Goal: Task Accomplishment & Management: Complete application form

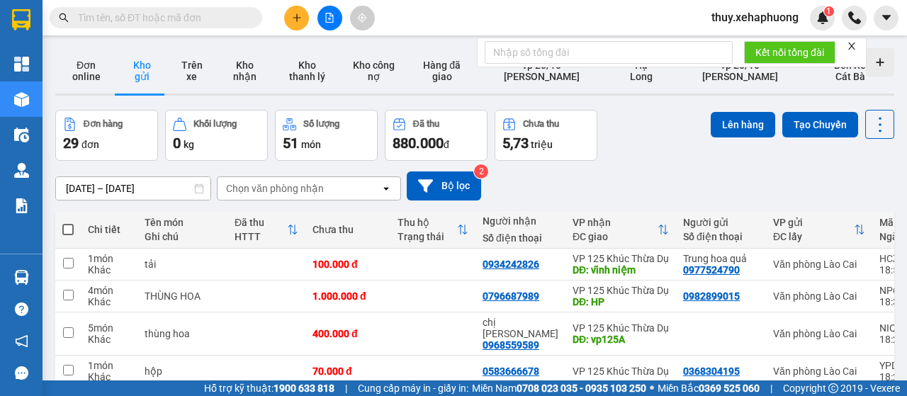
scroll to position [71, 0]
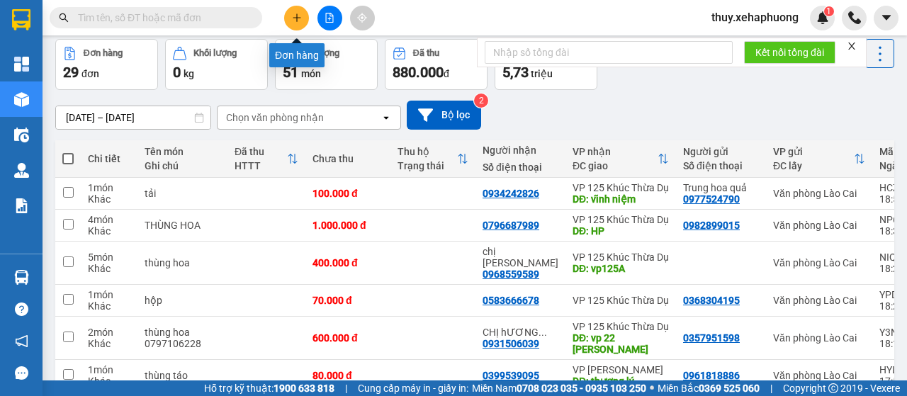
click at [298, 10] on button at bounding box center [296, 18] width 25 height 25
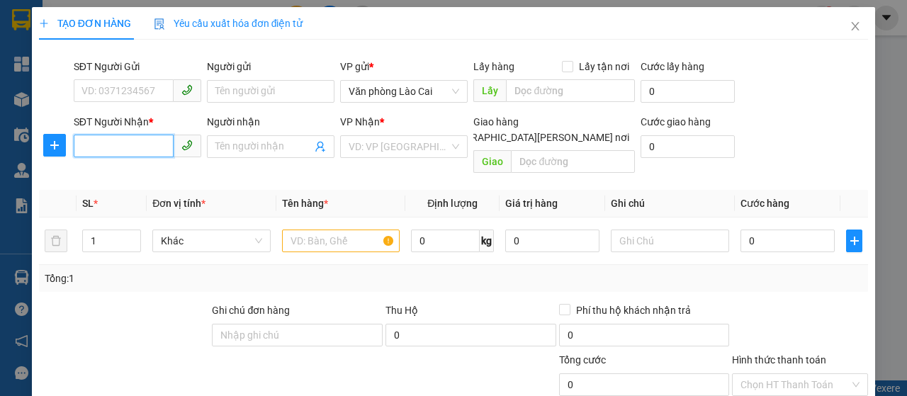
click at [125, 146] on input "SĐT Người Nhận *" at bounding box center [124, 146] width 100 height 23
type input "0865651913"
click at [136, 169] on div "0865651913" at bounding box center [136, 175] width 109 height 16
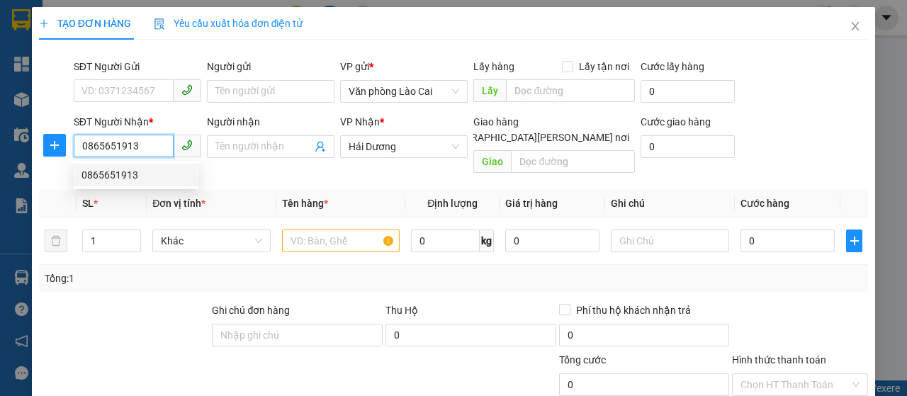
type input "500.000"
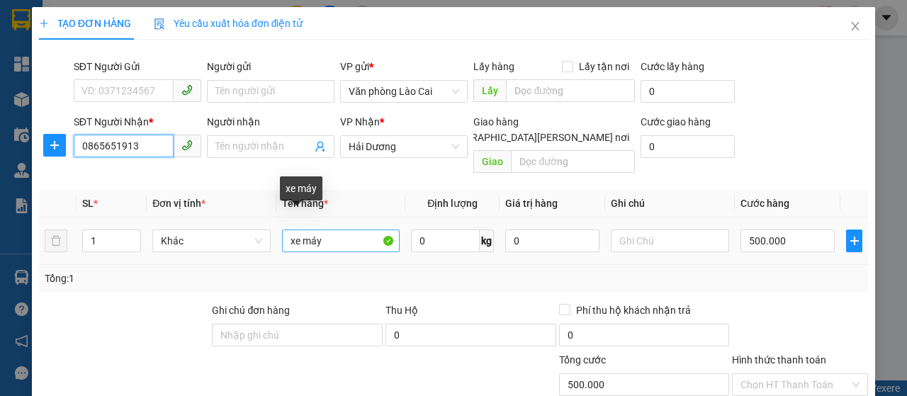
type input "0865651913"
click at [335, 230] on input "xe máy" at bounding box center [341, 241] width 118 height 23
type input "x"
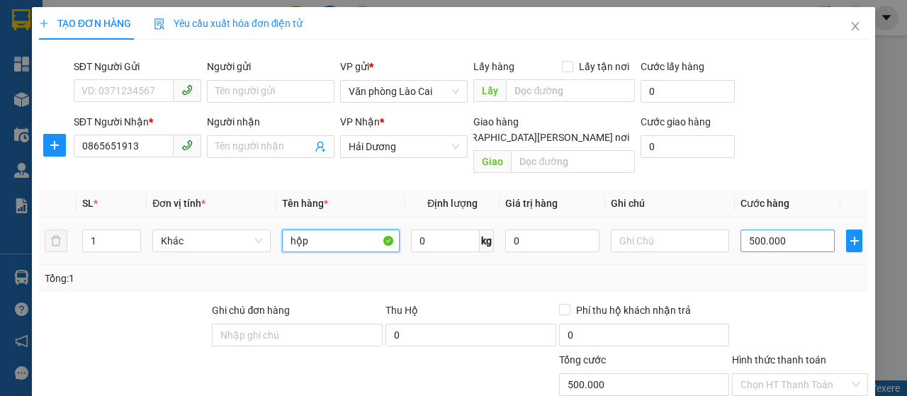
type input "hộp"
click at [801, 230] on input "500.000" at bounding box center [788, 241] width 94 height 23
type input "0"
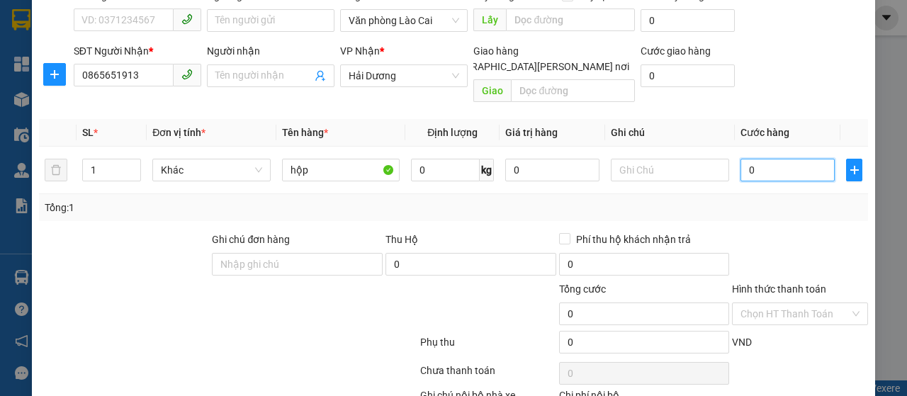
scroll to position [142, 0]
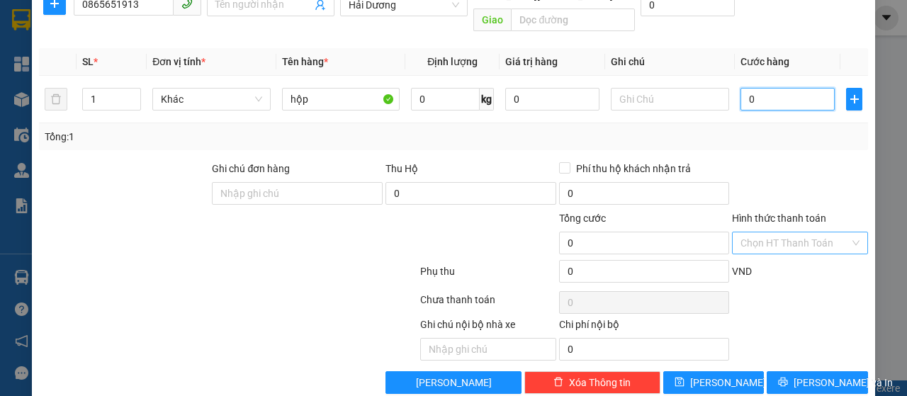
type input "0"
click at [812, 232] on input "Hình thức thanh toán" at bounding box center [795, 242] width 109 height 21
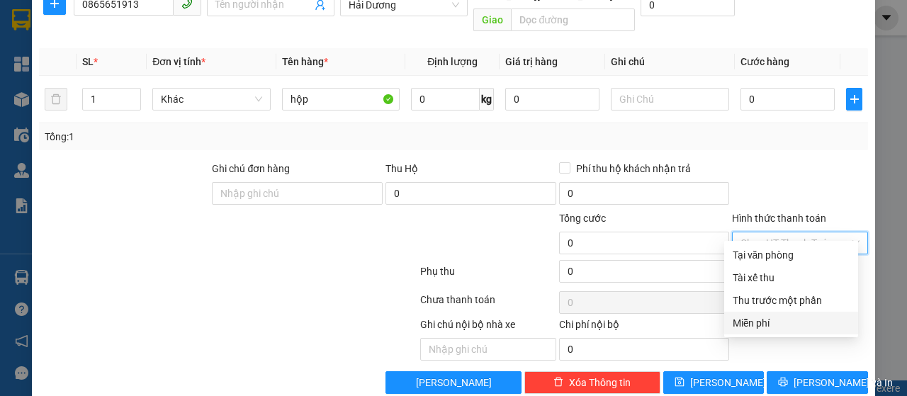
click at [782, 317] on div "Miễn phí" at bounding box center [791, 323] width 117 height 16
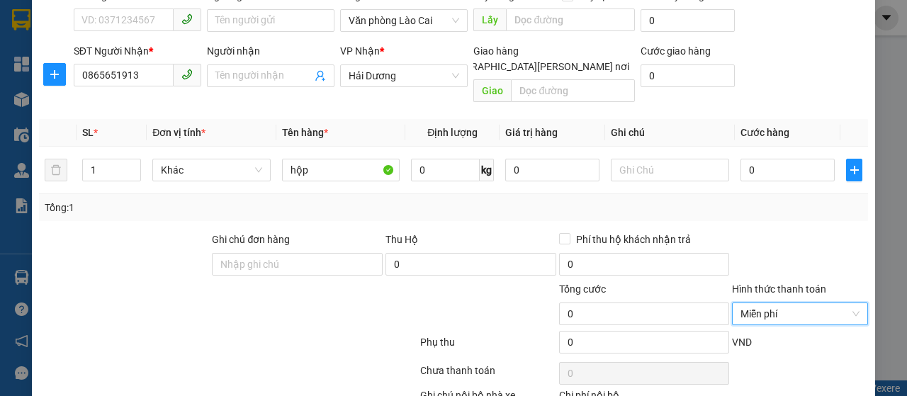
scroll to position [150, 0]
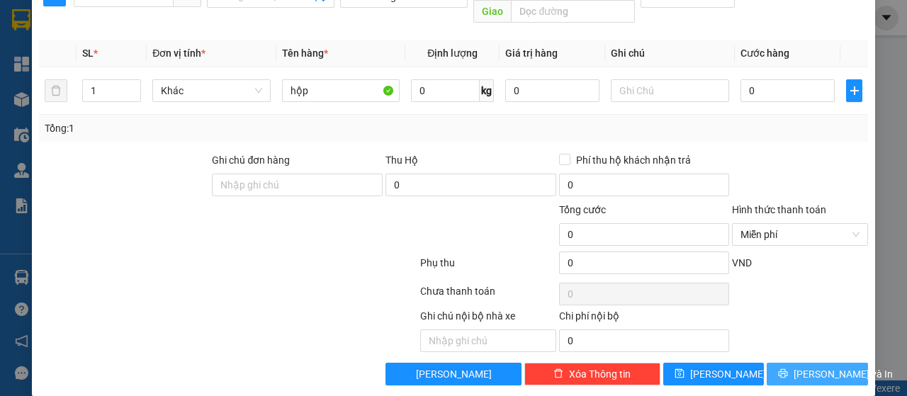
click at [794, 363] on button "[PERSON_NAME] và In" at bounding box center [817, 374] width 101 height 23
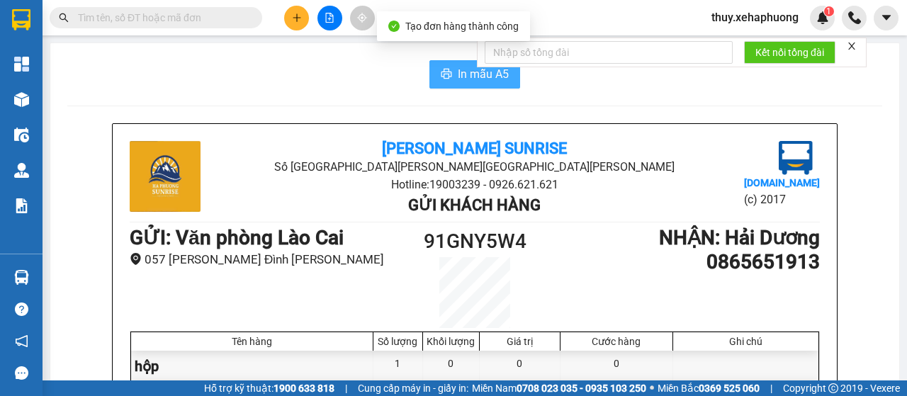
click at [458, 80] on span "In mẫu A5" at bounding box center [483, 74] width 51 height 18
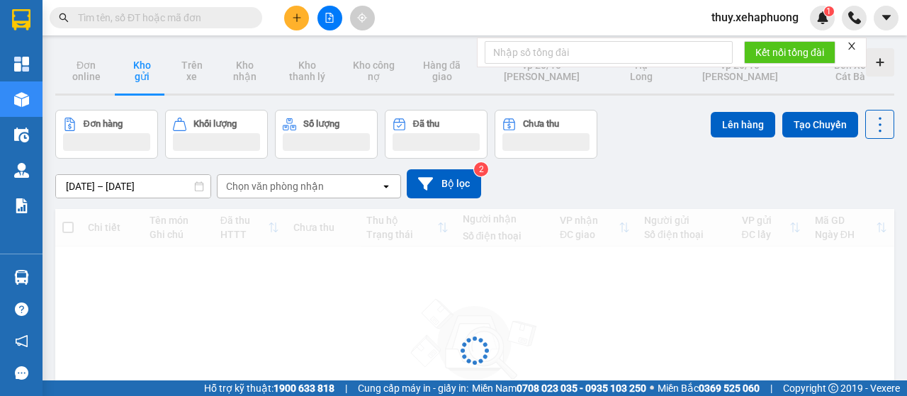
scroll to position [71, 0]
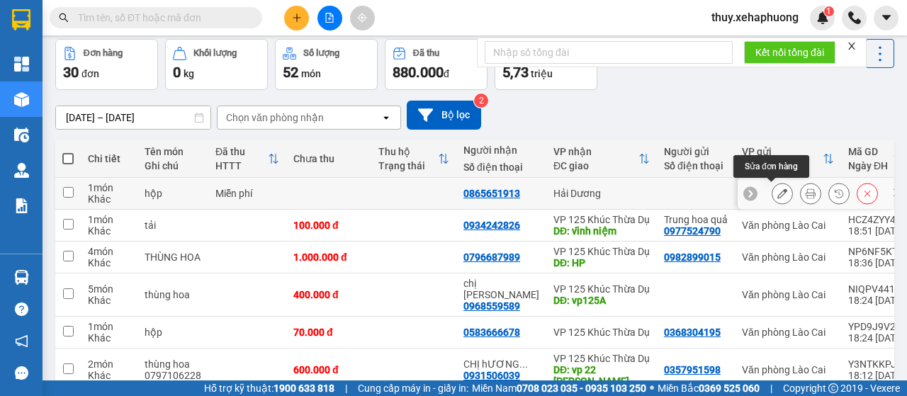
click at [778, 190] on icon at bounding box center [783, 194] width 10 height 10
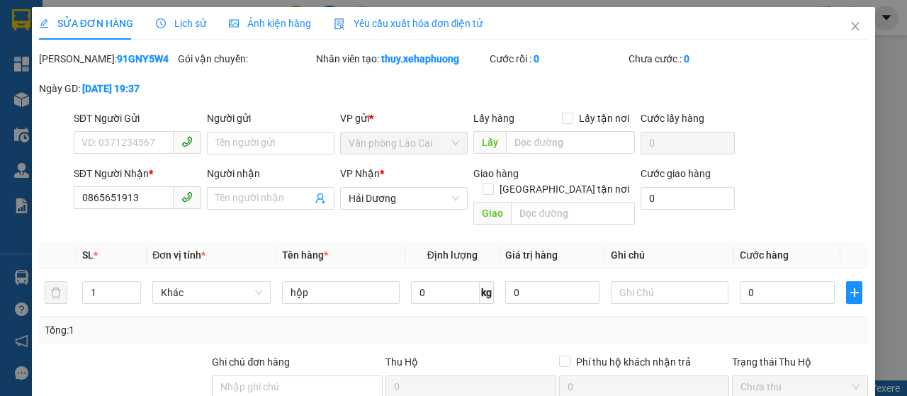
type input "0865651913"
type input "0"
click at [150, 209] on input "0865651913" at bounding box center [124, 197] width 100 height 23
type input "0"
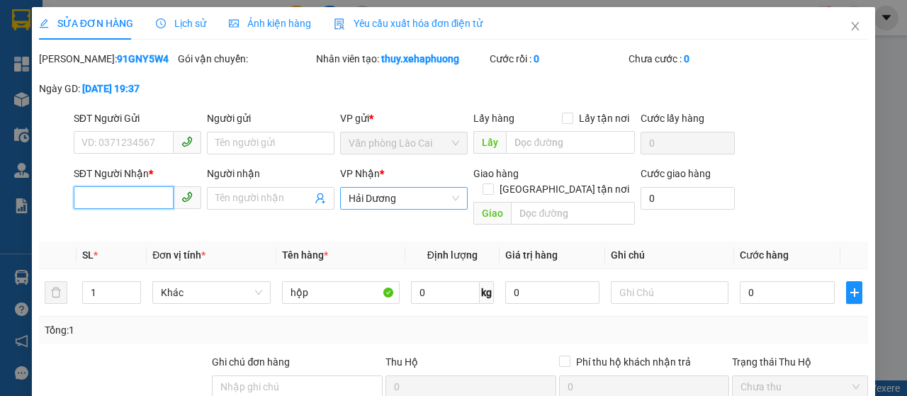
click at [417, 209] on span "Hải Dương" at bounding box center [404, 198] width 111 height 21
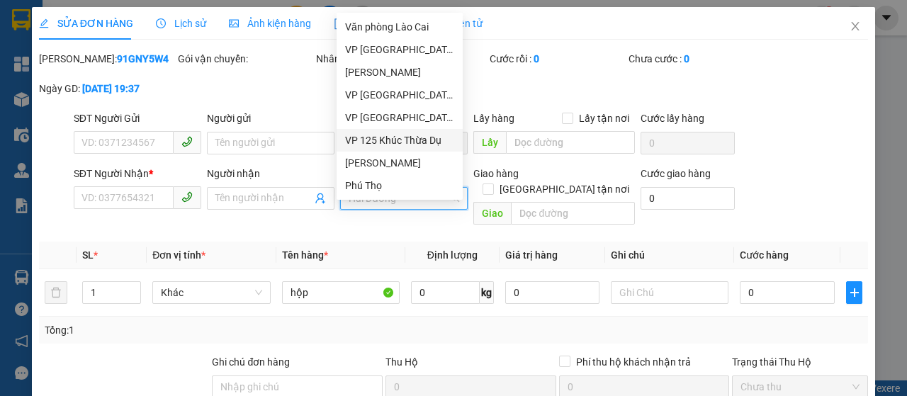
click at [403, 138] on div "VP 125 Khúc Thừa Dụ" at bounding box center [399, 141] width 109 height 16
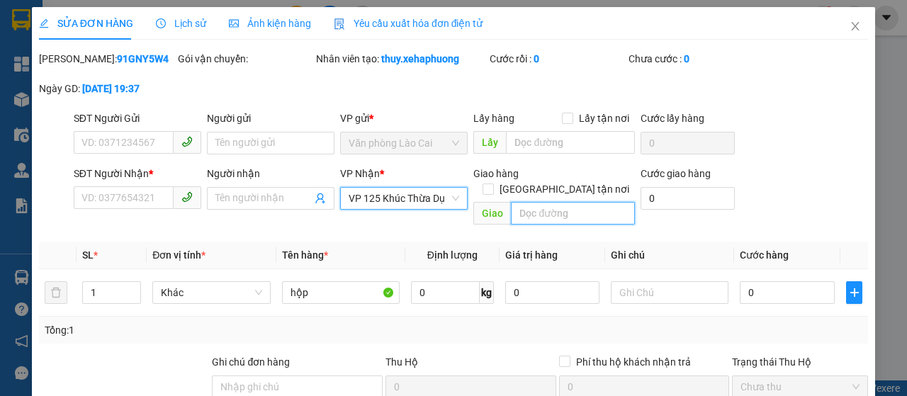
click at [556, 208] on input "text" at bounding box center [572, 213] width 123 height 23
type input "t"
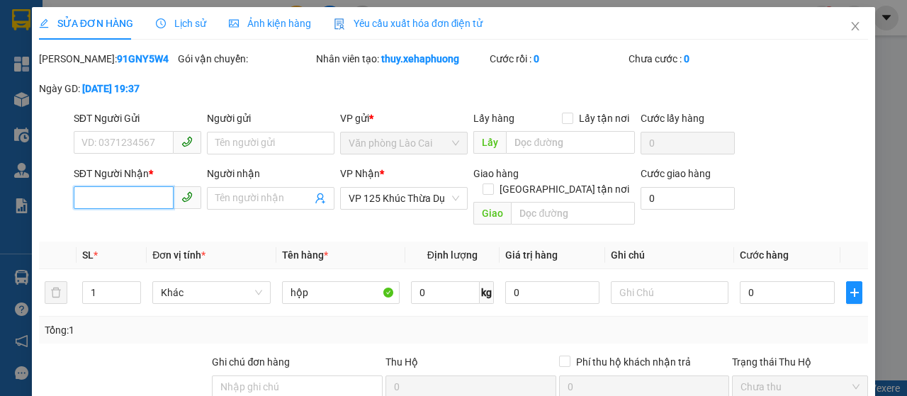
click at [157, 209] on input "SĐT Người Nhận *" at bounding box center [124, 197] width 100 height 23
click at [524, 211] on input "text" at bounding box center [572, 213] width 123 height 23
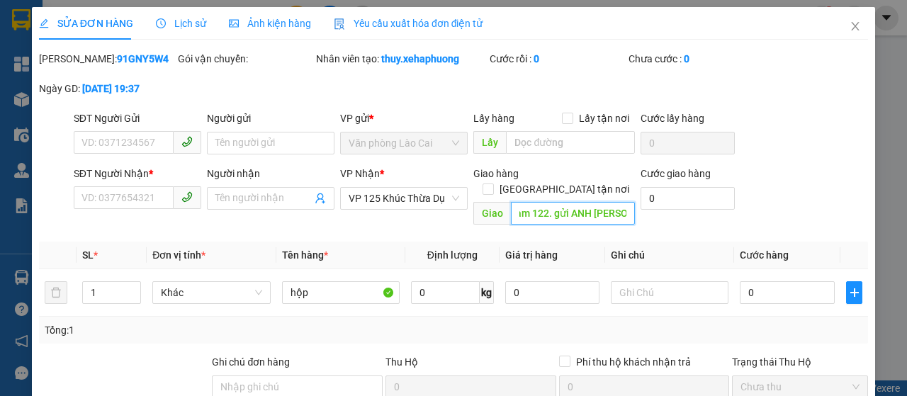
scroll to position [0, 13]
click at [799, 378] on span "Chưa thu" at bounding box center [800, 386] width 119 height 21
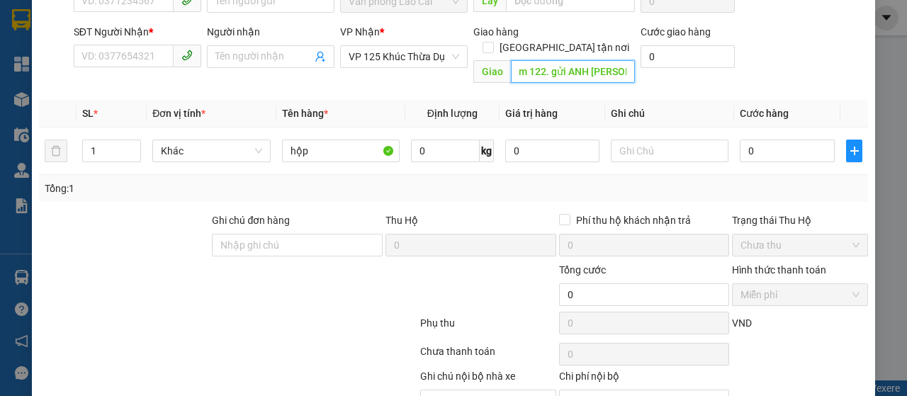
click at [800, 241] on span "Chưa thu" at bounding box center [800, 245] width 119 height 21
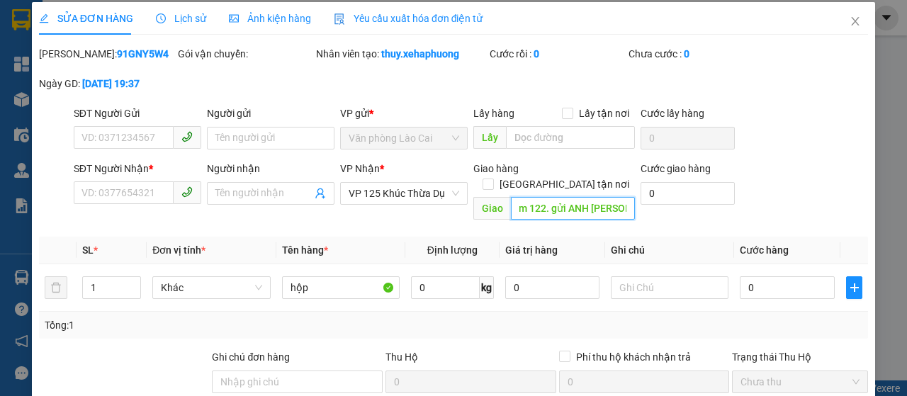
scroll to position [0, 0]
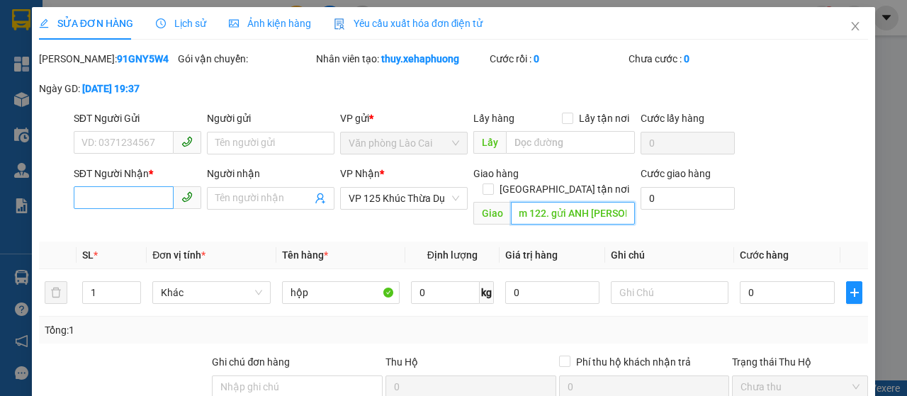
type input "trạm 122. gửi ANH ĐOAN"
click at [137, 207] on input "SĐT Người Nhận *" at bounding box center [124, 197] width 100 height 23
click at [140, 209] on input "SĐT Người Nhận *" at bounding box center [124, 197] width 100 height 23
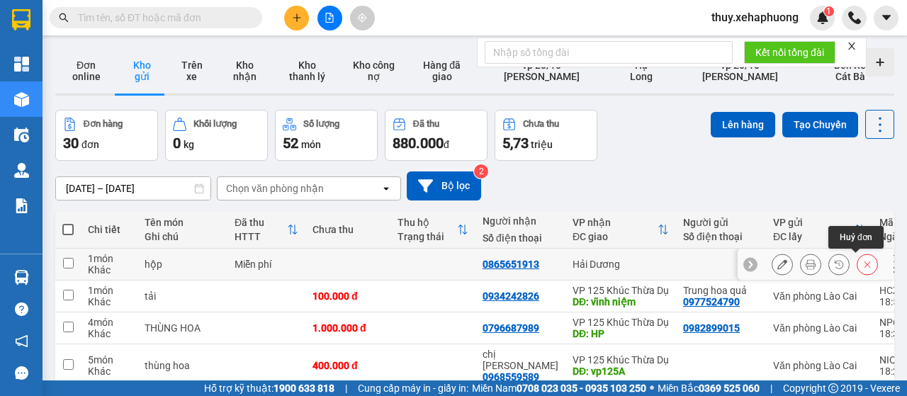
click at [863, 264] on icon at bounding box center [868, 264] width 10 height 10
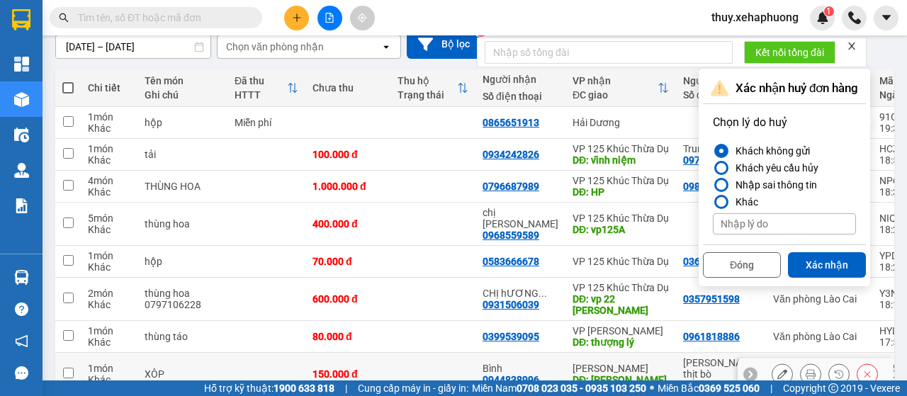
scroll to position [213, 0]
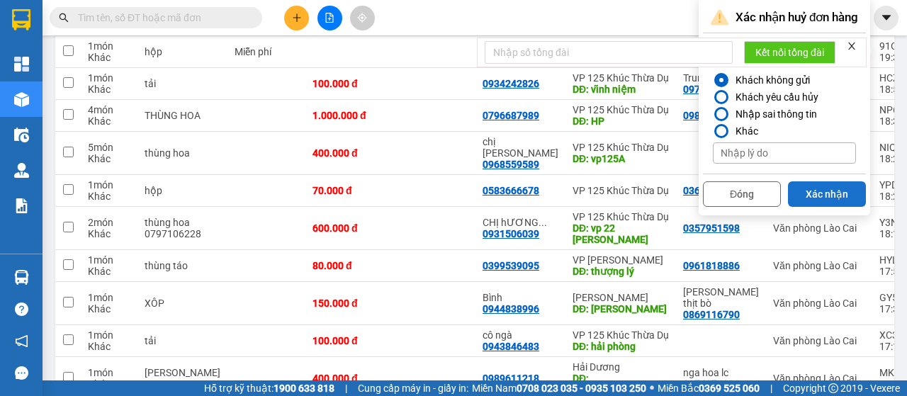
click at [838, 194] on button "Xác nhận" at bounding box center [827, 194] width 78 height 26
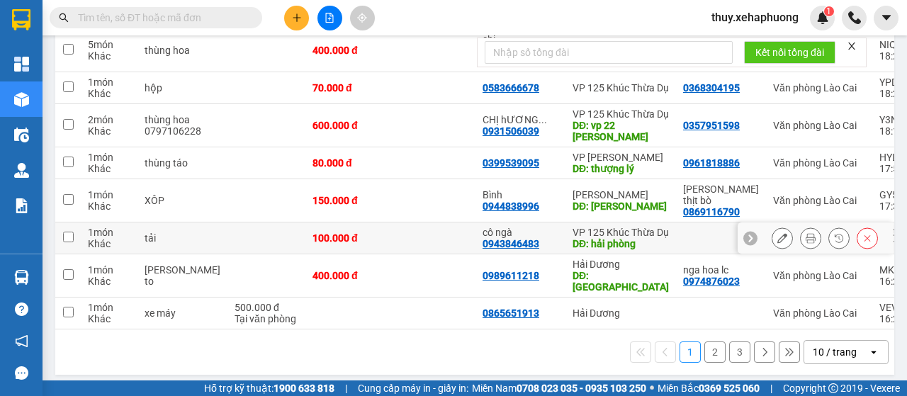
scroll to position [327, 0]
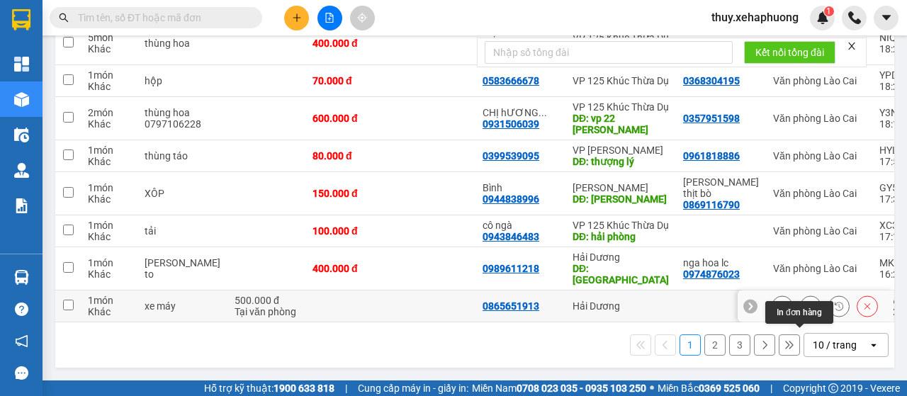
click at [801, 297] on button at bounding box center [811, 306] width 20 height 25
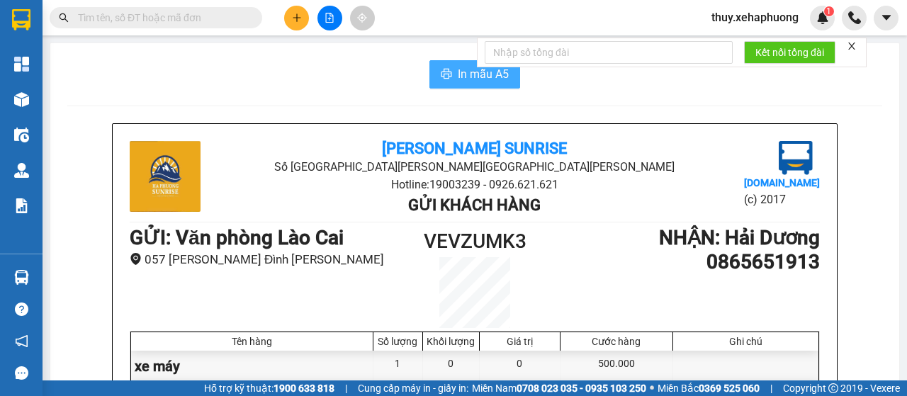
click at [451, 74] on button "In mẫu A5" at bounding box center [475, 74] width 91 height 28
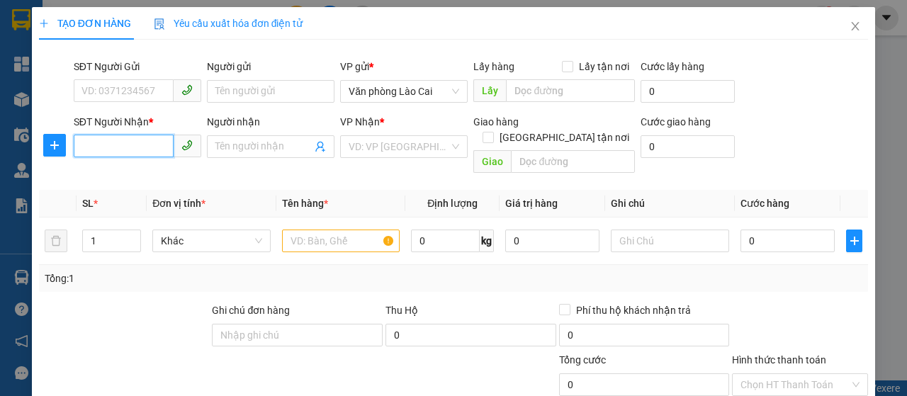
click at [142, 144] on input "SĐT Người Nhận *" at bounding box center [124, 146] width 100 height 23
click at [233, 144] on input "Người nhận" at bounding box center [263, 147] width 96 height 16
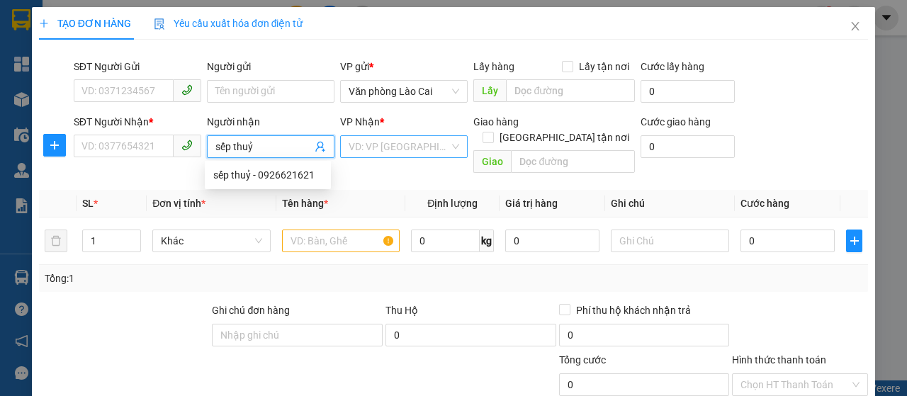
type input "sếp thuỷ"
click at [399, 142] on input "search" at bounding box center [399, 146] width 101 height 21
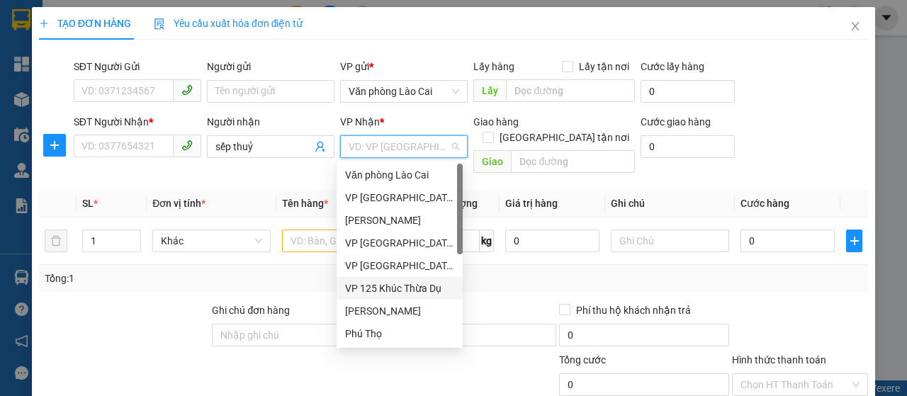
click at [394, 286] on div "VP 125 Khúc Thừa Dụ" at bounding box center [399, 289] width 109 height 16
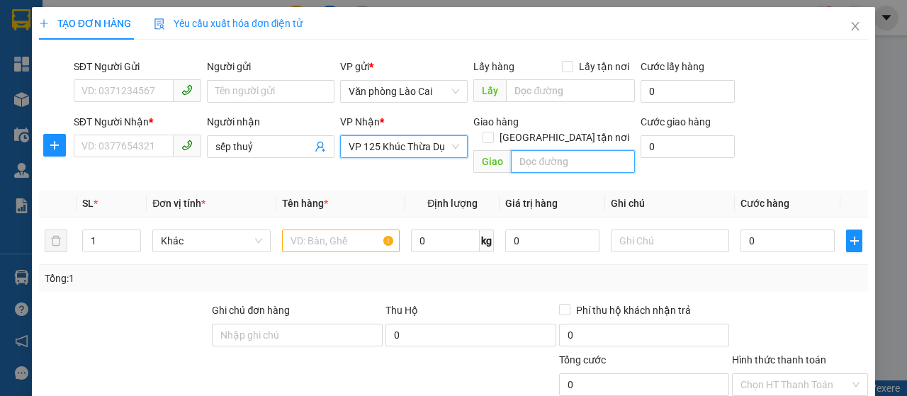
click at [527, 150] on input "text" at bounding box center [572, 161] width 123 height 23
type input "vp 125A"
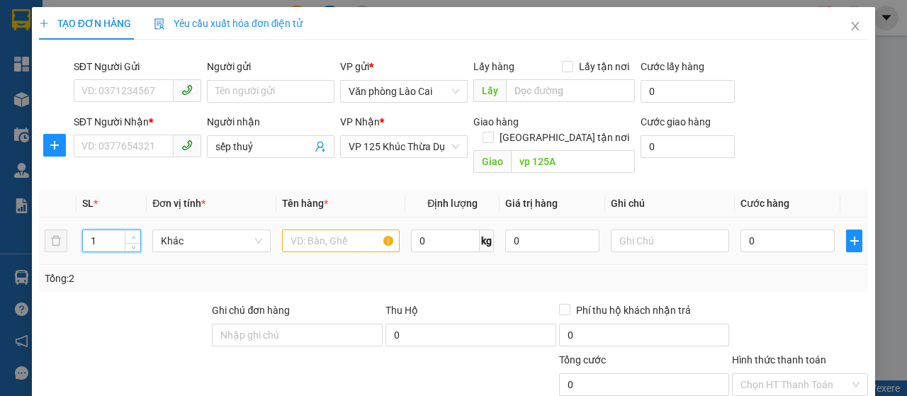
type input "2"
drag, startPoint x: 130, startPoint y: 218, endPoint x: 193, endPoint y: 244, distance: 67.7
click at [130, 232] on span "up" at bounding box center [133, 236] width 9 height 9
click at [291, 230] on input "text" at bounding box center [341, 241] width 118 height 23
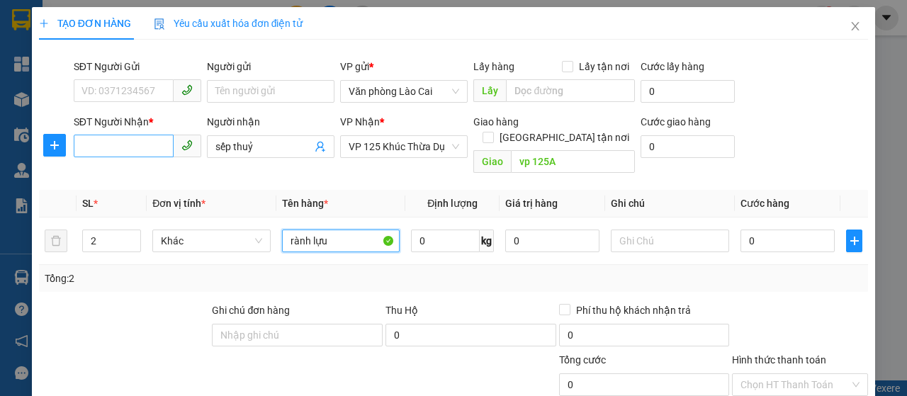
type input "rành lựu"
click at [128, 144] on input "SĐT Người Nhận *" at bounding box center [124, 146] width 100 height 23
type input "0926621621"
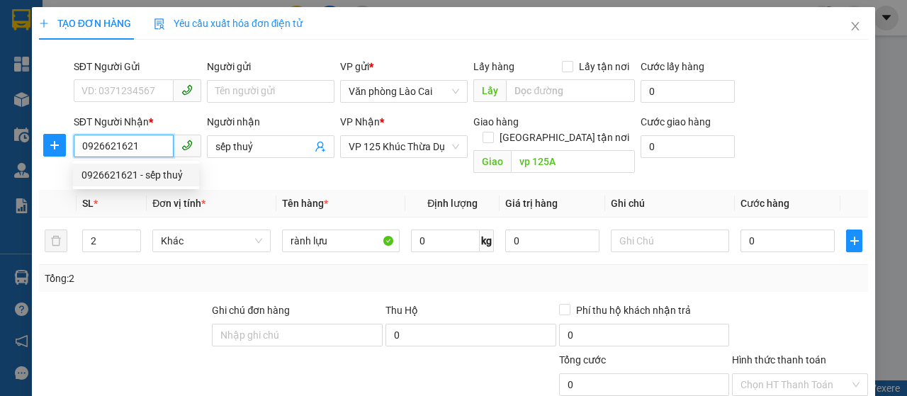
click at [150, 173] on div "0926621621 - sếp thuỷ" at bounding box center [136, 175] width 109 height 16
type input "559 hải dương"
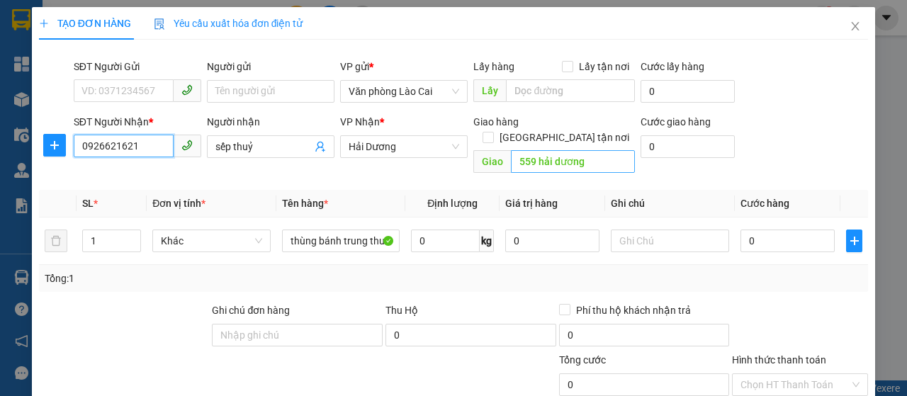
type input "0926621621"
click at [583, 150] on input "559 hải dương" at bounding box center [572, 161] width 123 height 23
click at [451, 142] on span "Hải Dương" at bounding box center [404, 146] width 111 height 21
type input "vp 125A"
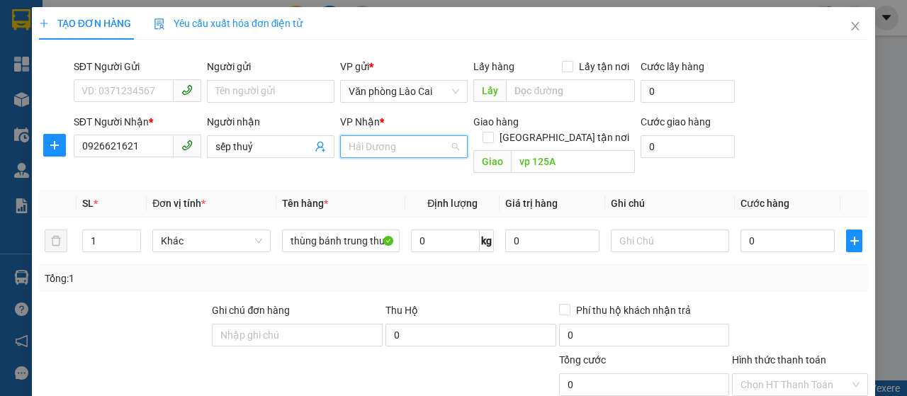
scroll to position [68, 0]
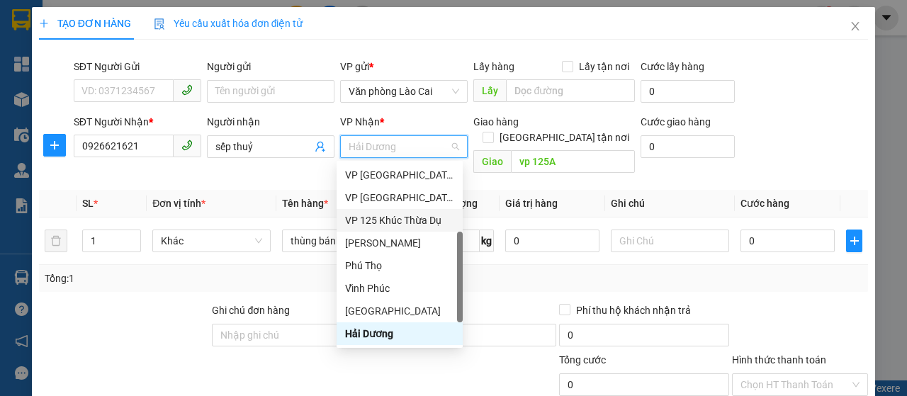
click at [434, 223] on div "VP 125 Khúc Thừa Dụ" at bounding box center [399, 221] width 109 height 16
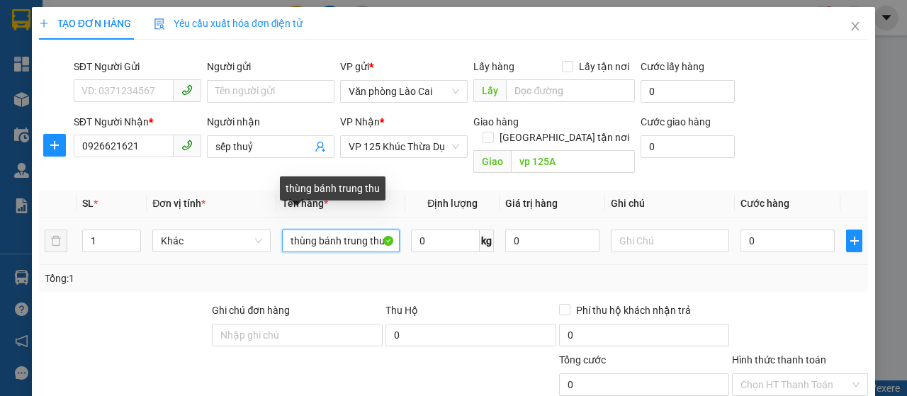
click at [372, 230] on input "thùng bánh trung thu" at bounding box center [341, 241] width 118 height 23
click at [372, 230] on input "hu" at bounding box center [341, 241] width 118 height 23
type input "h"
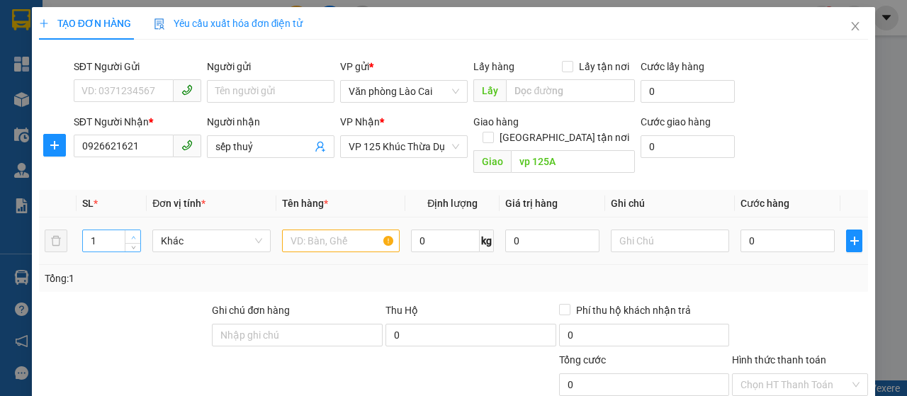
click at [135, 233] on span "up" at bounding box center [133, 237] width 9 height 9
type input "2"
click at [326, 230] on input "text" at bounding box center [341, 241] width 118 height 23
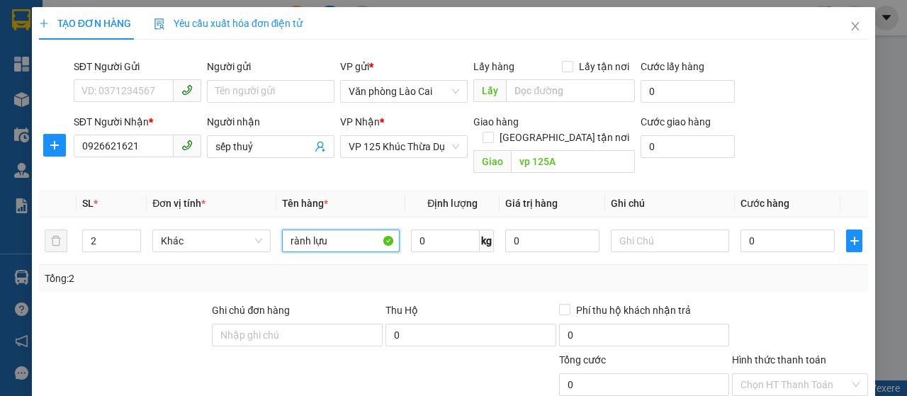
scroll to position [142, 0]
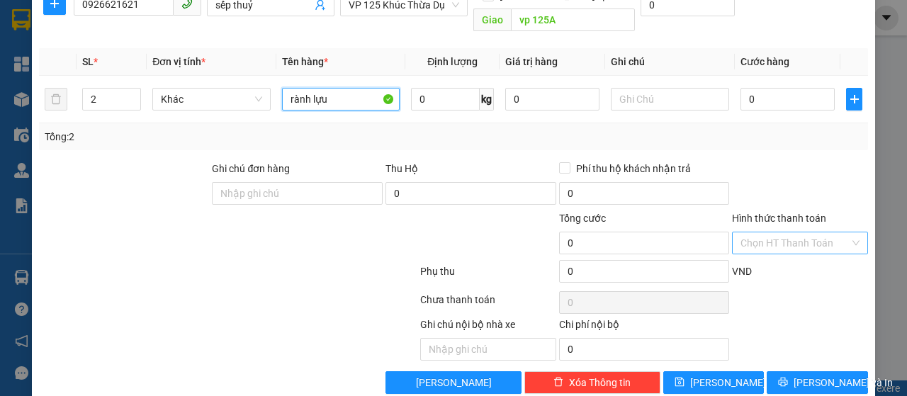
type input "rành lựu"
click at [771, 232] on input "Hình thức thanh toán" at bounding box center [795, 242] width 109 height 21
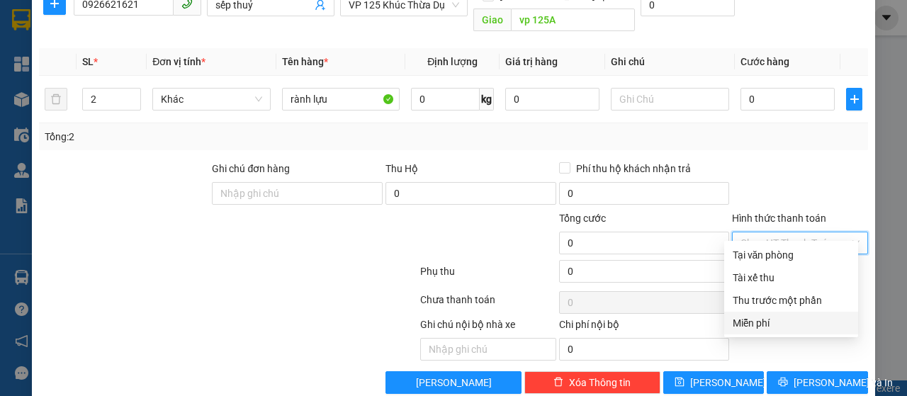
click at [792, 317] on div "Miễn phí" at bounding box center [791, 323] width 117 height 16
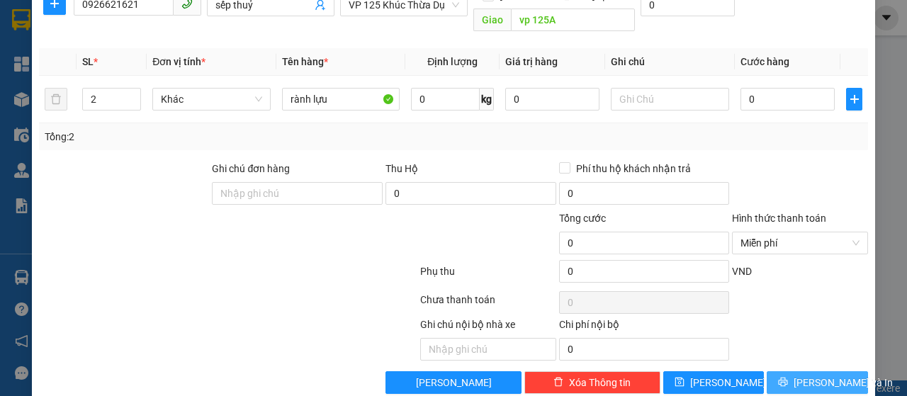
click at [806, 375] on span "[PERSON_NAME] và In" at bounding box center [843, 383] width 99 height 16
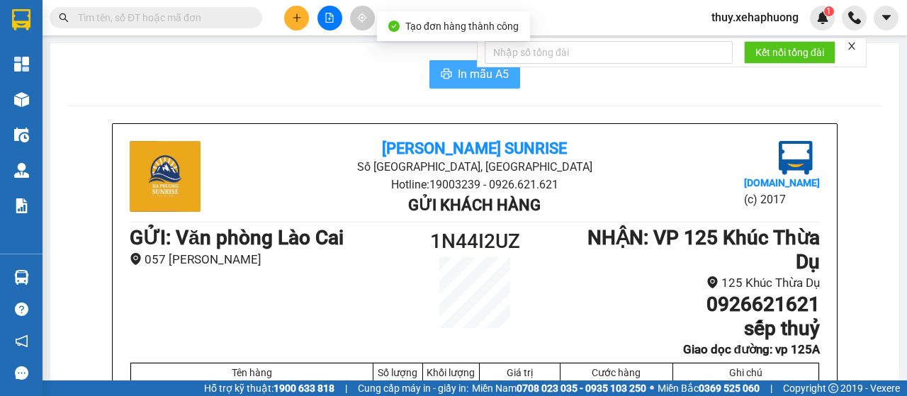
click at [471, 76] on span "In mẫu A5" at bounding box center [483, 74] width 51 height 18
